Goal: Check status: Check status

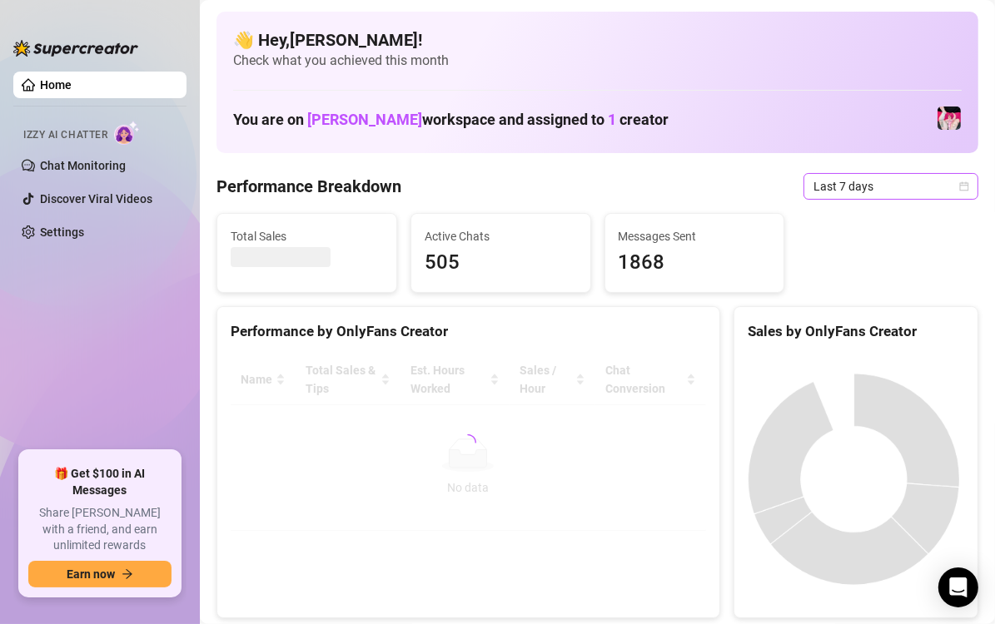
click at [825, 180] on span "Last 7 days" at bounding box center [890, 186] width 155 height 25
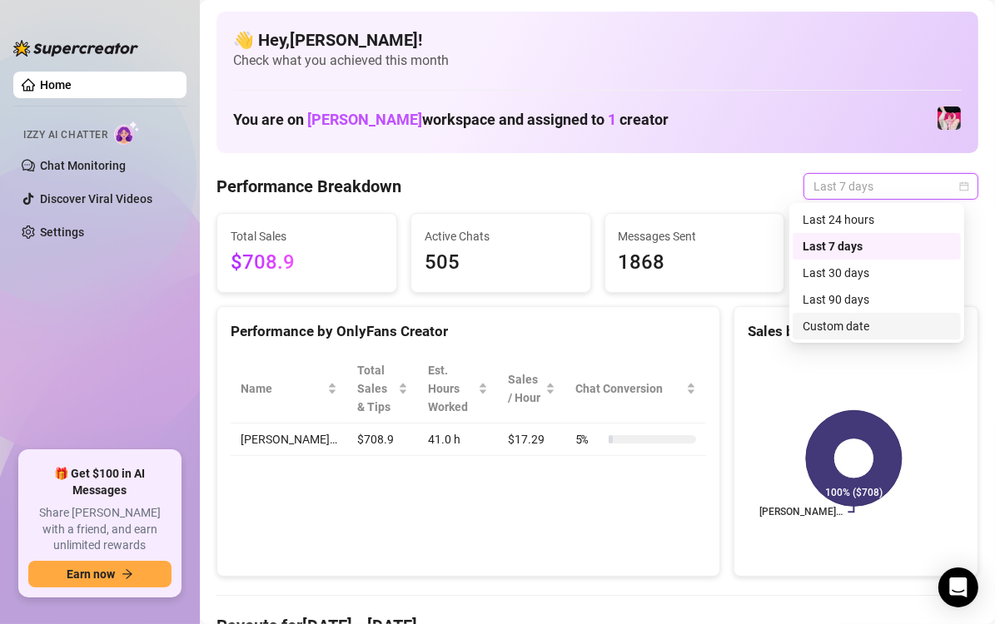
click at [819, 321] on div "Custom date" at bounding box center [876, 326] width 148 height 18
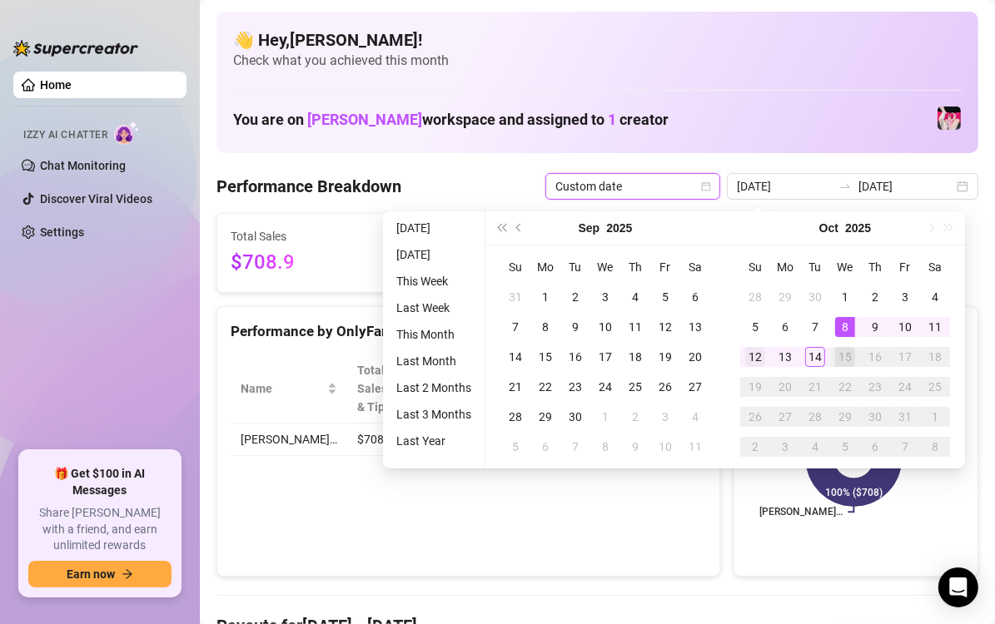
type input "2025-10-12"
click at [752, 368] on td "12" at bounding box center [755, 357] width 30 height 30
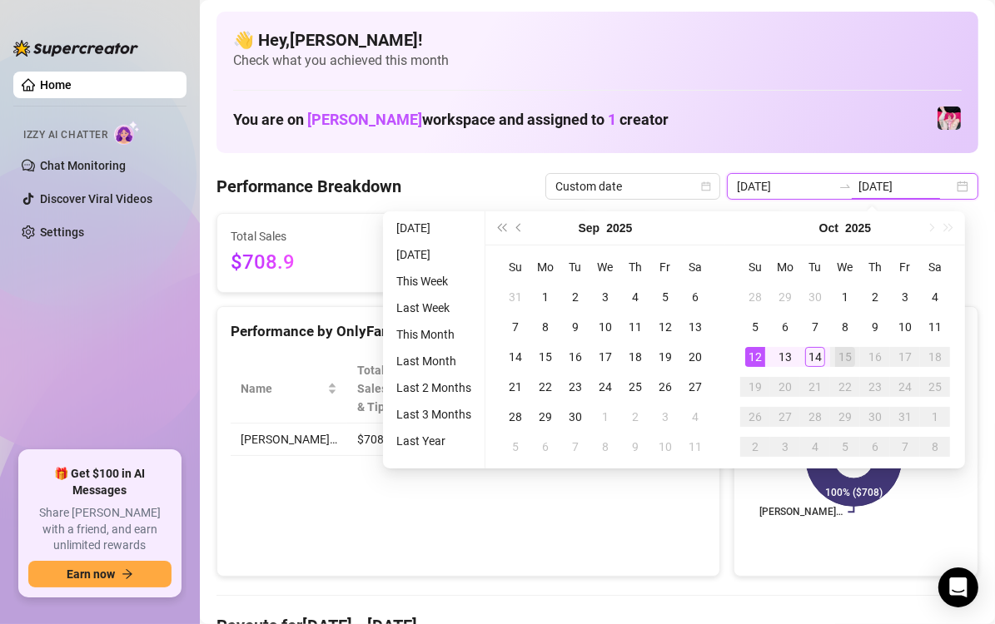
click at [910, 190] on input "[DATE]" at bounding box center [905, 186] width 95 height 18
type input "[DATE]"
click at [727, 517] on div "Sales by OnlyFans Creator Britney… 100% ($708)" at bounding box center [856, 441] width 258 height 271
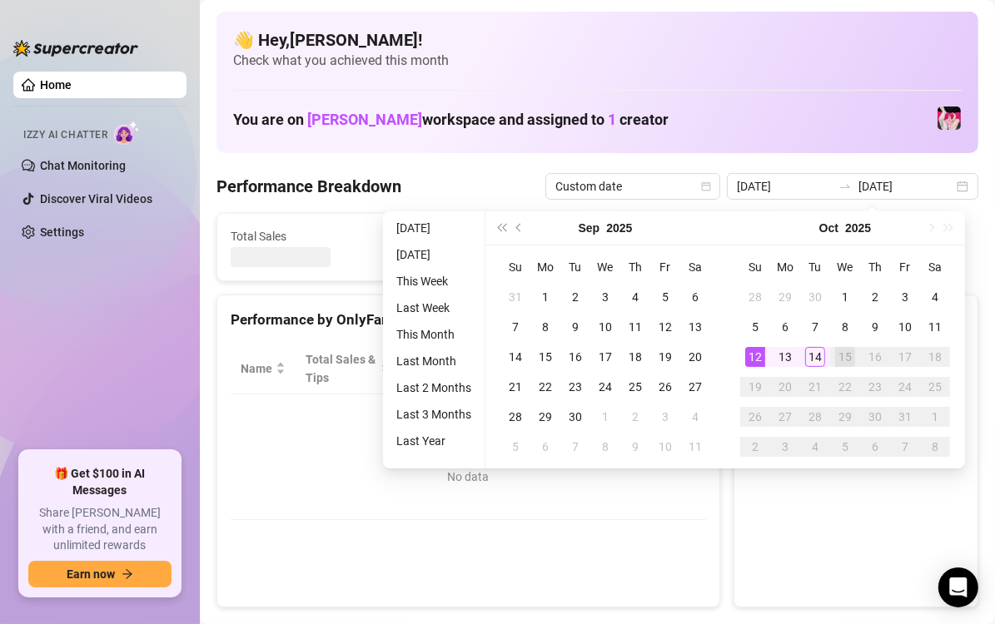
type input "2025-10-12"
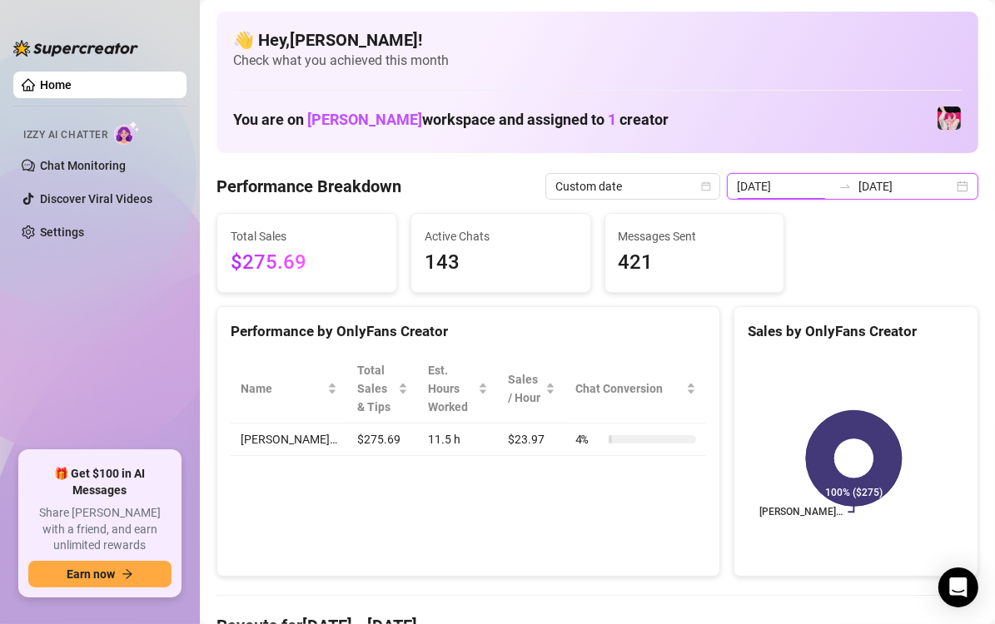
click at [762, 181] on input "2025-10-12" at bounding box center [784, 186] width 95 height 18
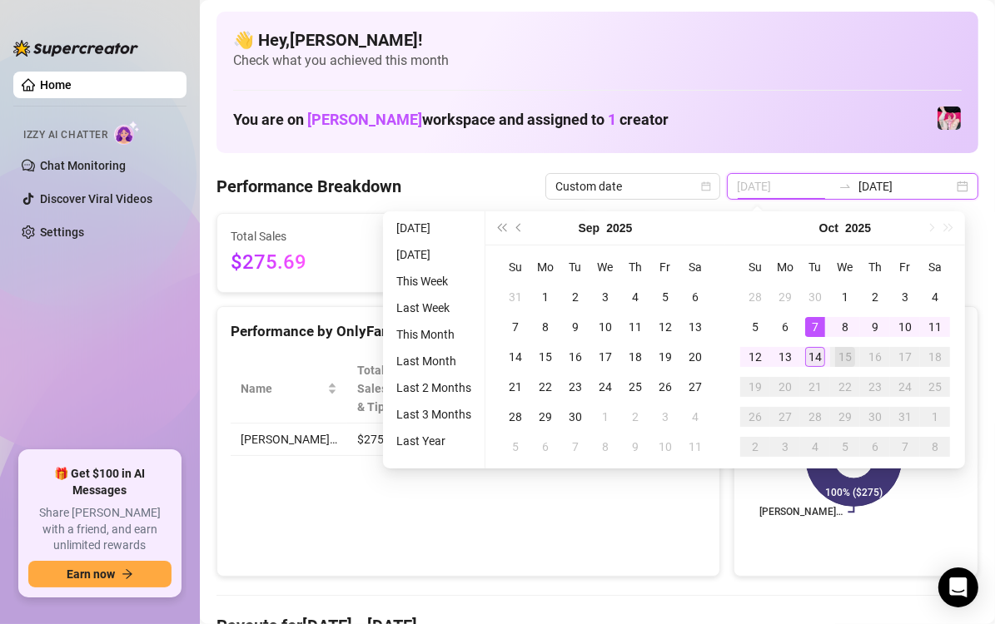
type input "[DATE]"
click at [818, 355] on div "14" at bounding box center [815, 357] width 20 height 20
type input "[DATE]"
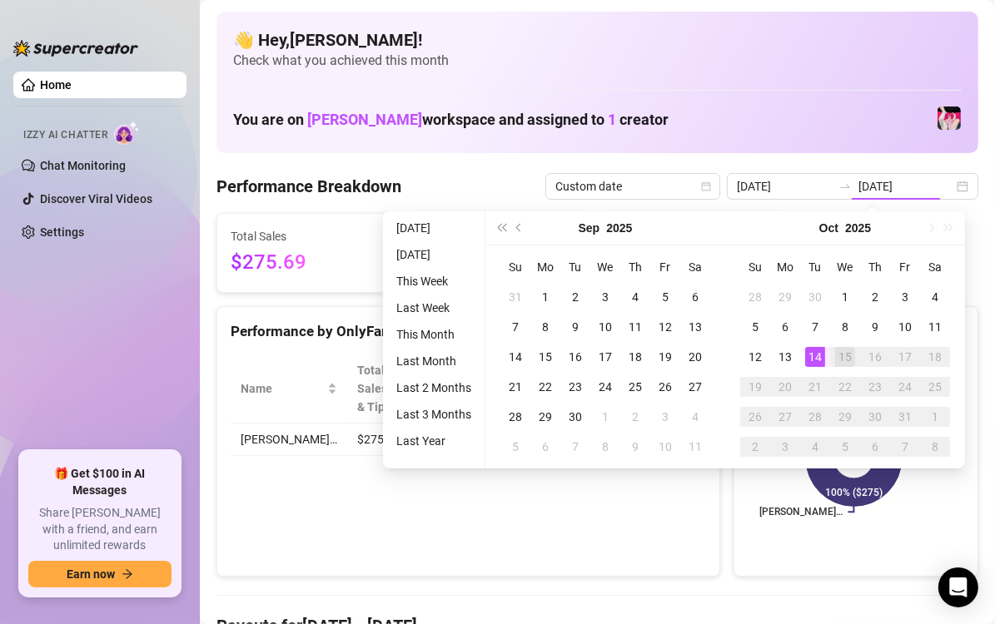
type input "2025-10-12"
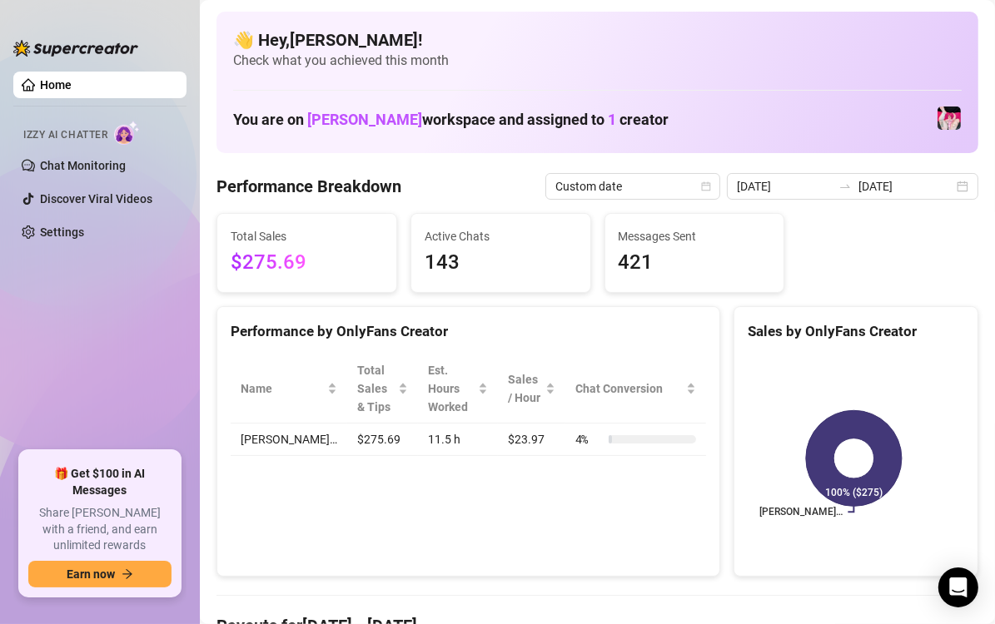
click at [965, 213] on div "Total Sales $275.69 Active Chats 143 Messages Sent 421" at bounding box center [597, 253] width 775 height 80
click at [816, 180] on span "Last 7 days" at bounding box center [890, 186] width 155 height 25
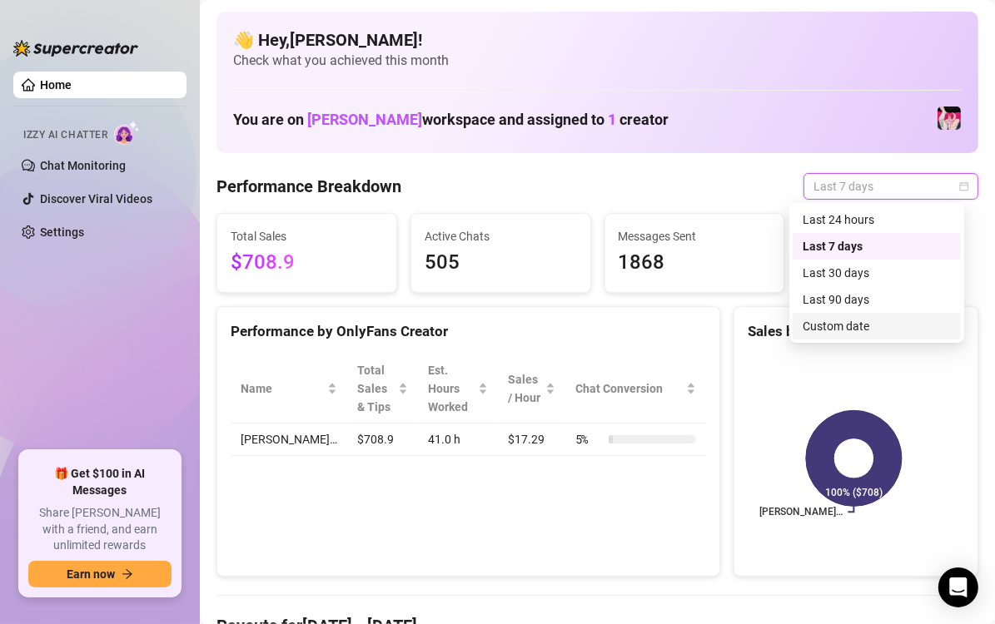
click at [854, 320] on div "Custom date" at bounding box center [876, 326] width 148 height 18
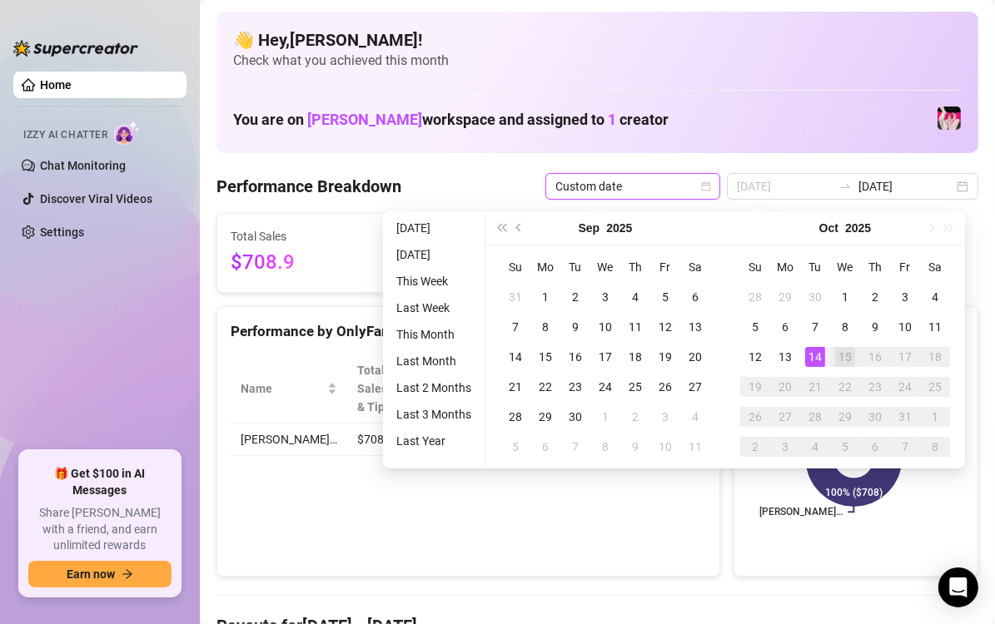
type input "[DATE]"
click at [811, 356] on div "14" at bounding box center [815, 357] width 20 height 20
click at [841, 360] on div "15" at bounding box center [845, 357] width 20 height 20
type input "[DATE]"
click at [716, 509] on div "Performance by OnlyFans Creator Name Total Sales & Tips Est. Hours Worked Sales…" at bounding box center [468, 441] width 517 height 271
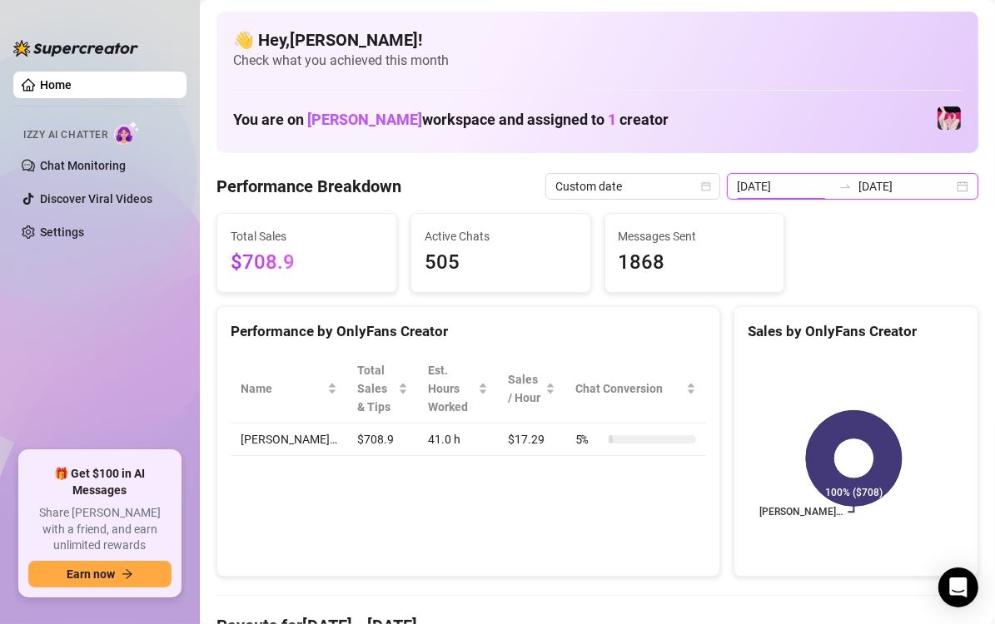
click at [776, 183] on input "[DATE]" at bounding box center [784, 186] width 95 height 18
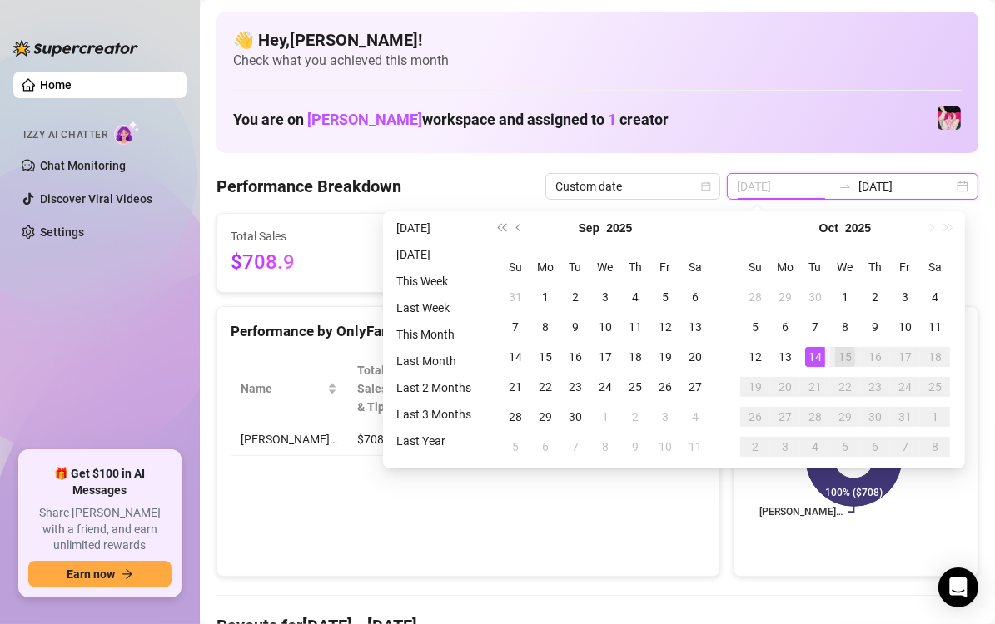
type input "[DATE]"
click at [816, 357] on div "14" at bounding box center [815, 357] width 20 height 20
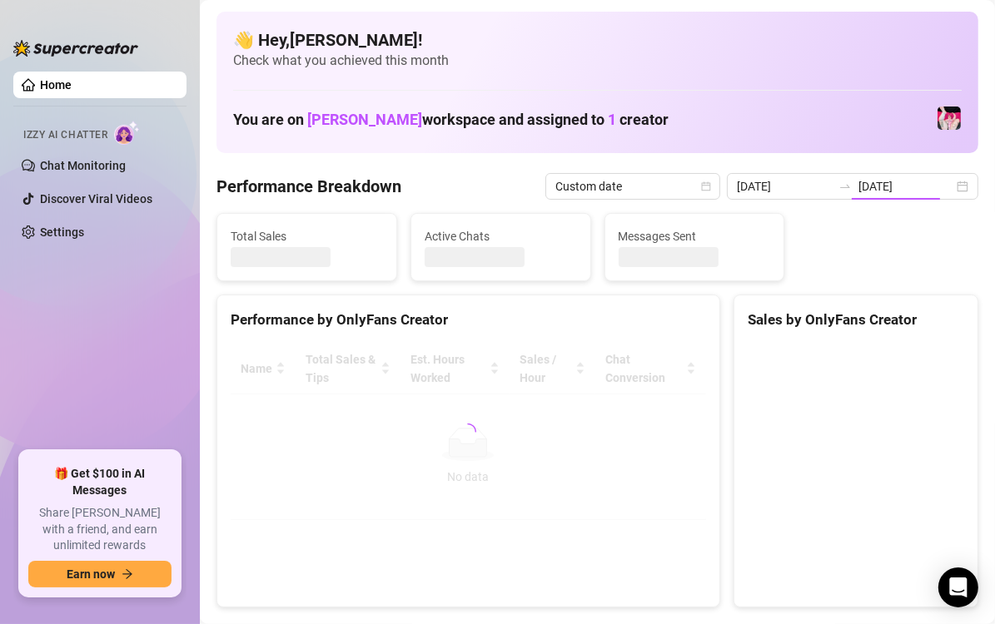
type input "[DATE]"
click at [912, 184] on input "[DATE]" at bounding box center [905, 186] width 95 height 18
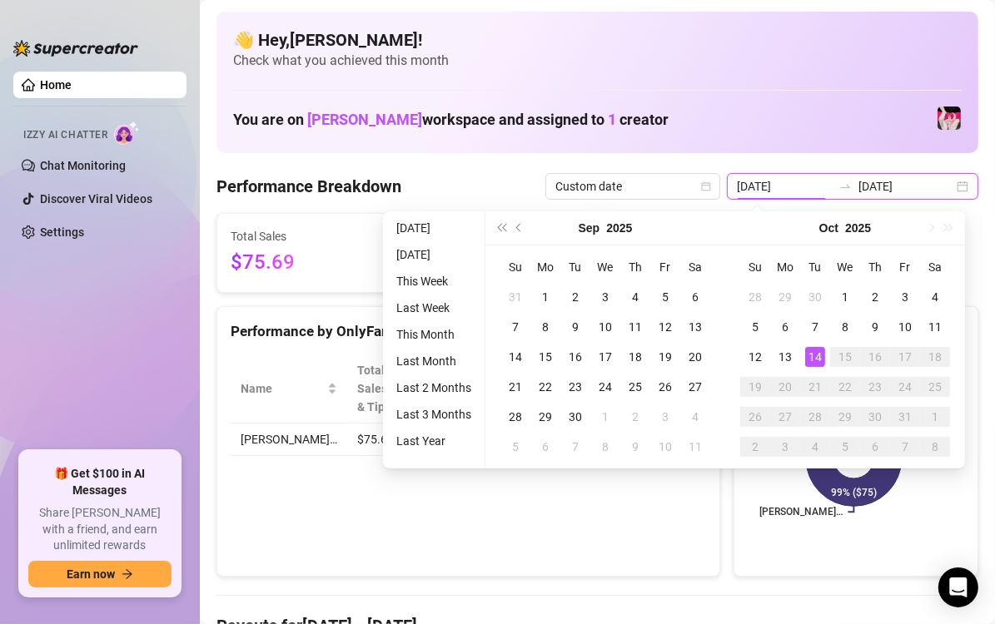
click at [915, 189] on input "[DATE]" at bounding box center [905, 186] width 95 height 18
type input "[DATE]"
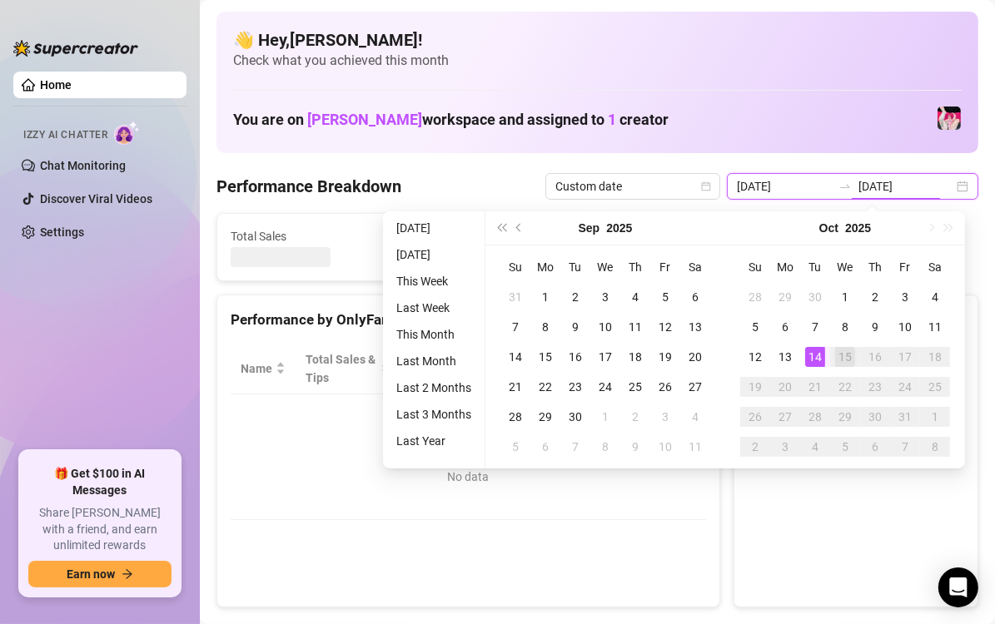
type input "[DATE]"
